Goal: Information Seeking & Learning: Check status

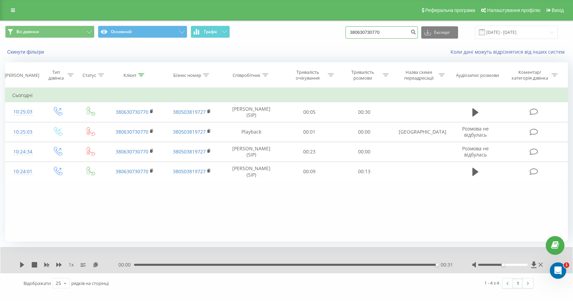
click at [373, 30] on input "380630730770" at bounding box center [382, 32] width 72 height 12
paste input "982353444"
type input "380982353444"
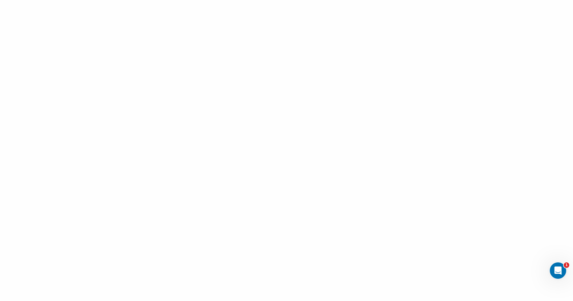
click at [406, 60] on div at bounding box center [286, 150] width 573 height 301
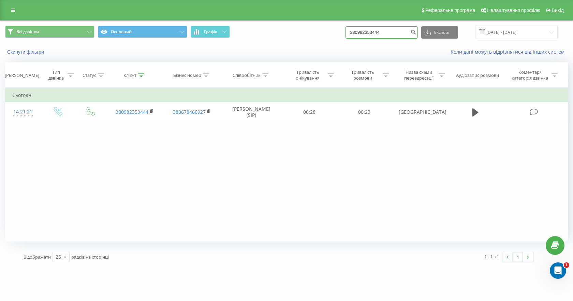
click at [368, 34] on input "380982353444" at bounding box center [382, 32] width 72 height 12
paste input "63418290"
type input "380963418290"
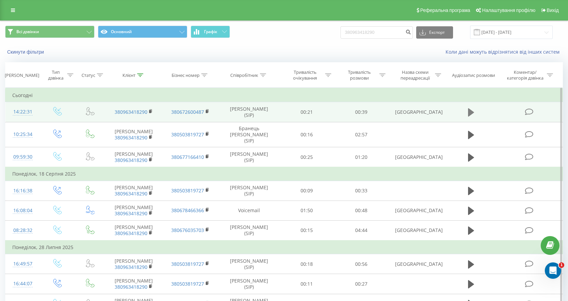
click at [471, 111] on icon at bounding box center [471, 112] width 6 height 8
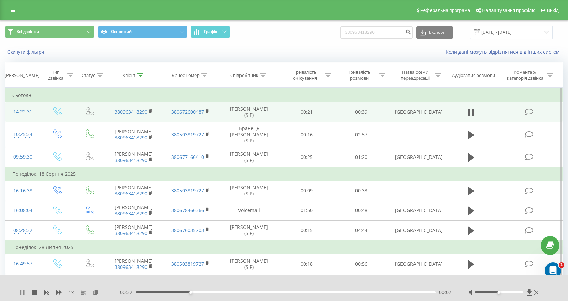
click at [20, 292] on icon at bounding box center [20, 291] width 1 height 5
click at [358, 36] on input "380963418290" at bounding box center [376, 32] width 72 height 12
paste input "[PHONE_NUMBER]"
click at [355, 30] on input "[PHONE_NUMBER]" at bounding box center [376, 32] width 72 height 12
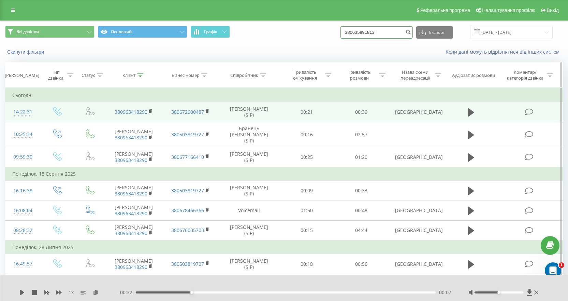
type input "380635891813"
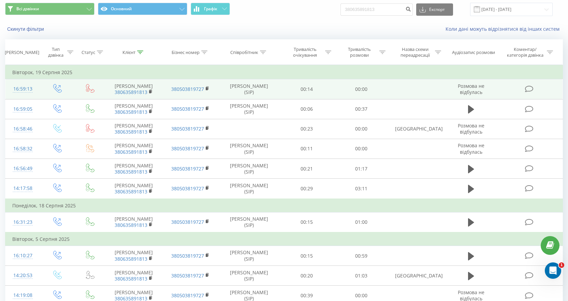
scroll to position [34, 0]
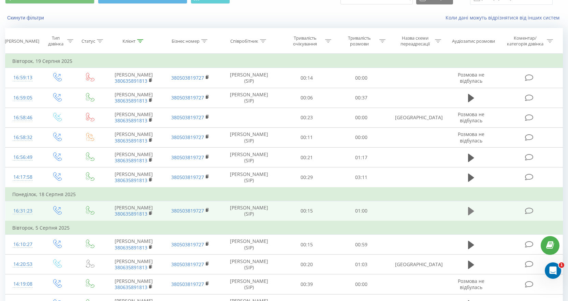
click at [473, 216] on icon at bounding box center [471, 211] width 6 height 10
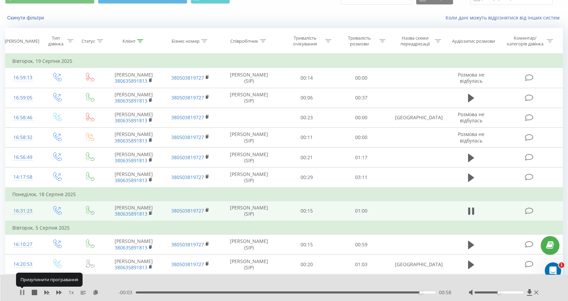
click at [22, 294] on icon at bounding box center [21, 291] width 5 height 5
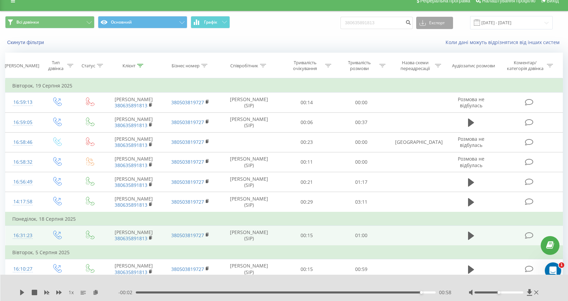
scroll to position [0, 0]
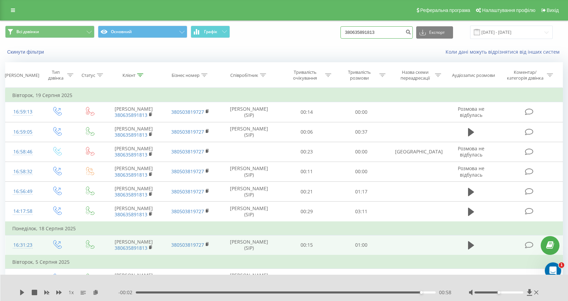
click at [375, 33] on input "380635891813" at bounding box center [376, 32] width 72 height 12
paste input "932377171"
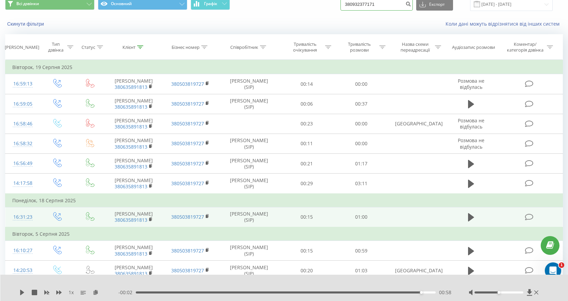
scroll to position [34, 0]
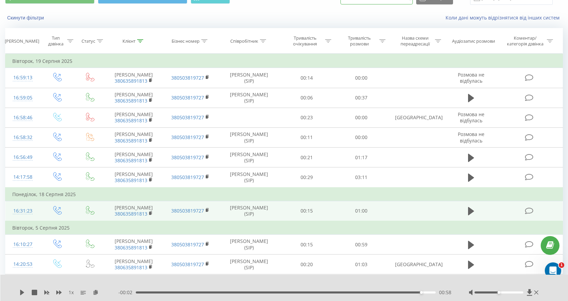
type input "380932377171"
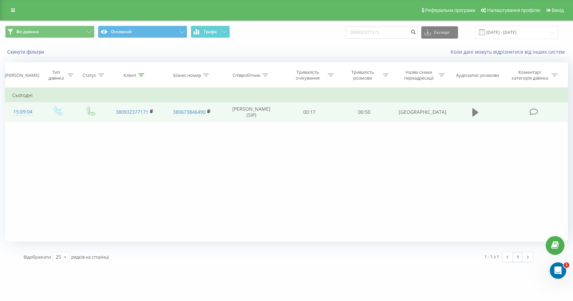
click at [479, 112] on button at bounding box center [475, 112] width 10 height 10
